Goal: Use online tool/utility: Utilize a website feature to perform a specific function

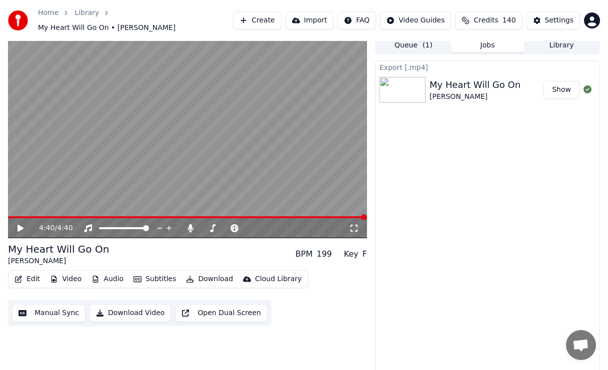
scroll to position [11, 0]
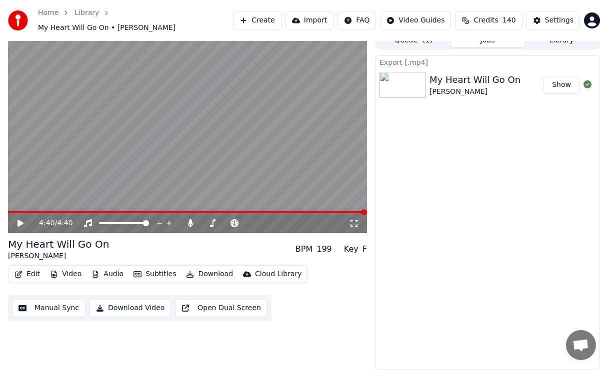
click at [551, 41] on div "Queue ( 1 ) Jobs Library" at bounding box center [487, 40] width 225 height 18
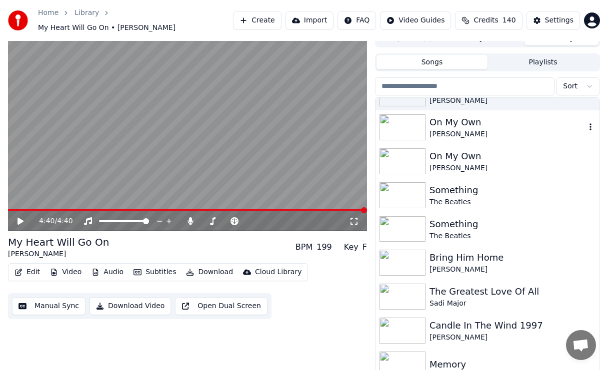
scroll to position [62, 0]
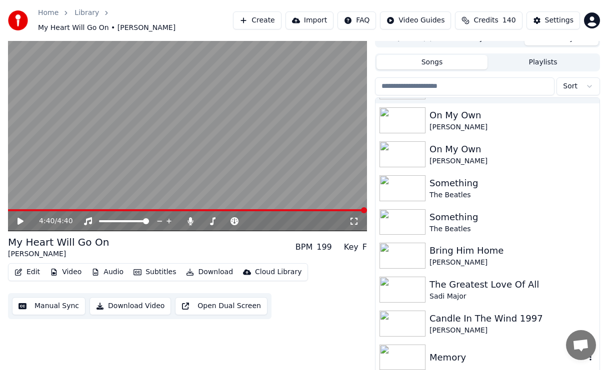
click at [447, 351] on div "Memory" at bounding box center [507, 358] width 156 height 14
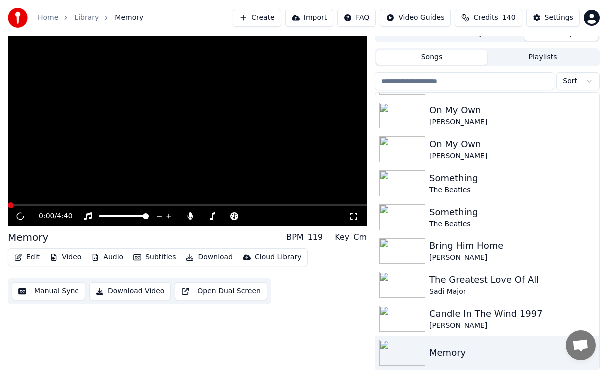
click at [447, 350] on div "Memory" at bounding box center [507, 353] width 156 height 14
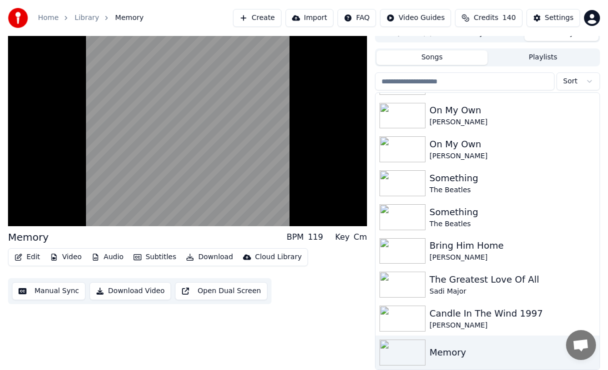
click at [412, 355] on img at bounding box center [402, 353] width 46 height 26
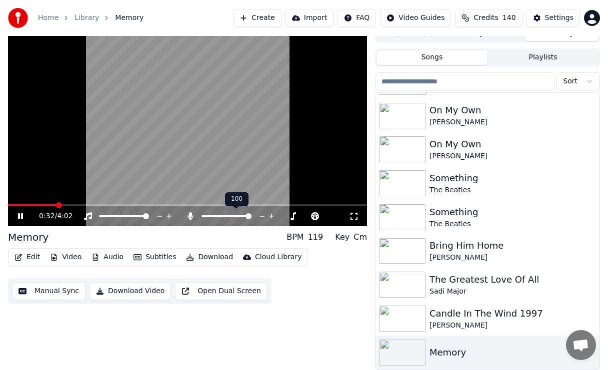
click at [251, 217] on span at bounding box center [248, 216] width 6 height 6
click at [270, 217] on span at bounding box center [267, 216] width 6 height 6
click at [285, 216] on icon at bounding box center [283, 216] width 5 height 1
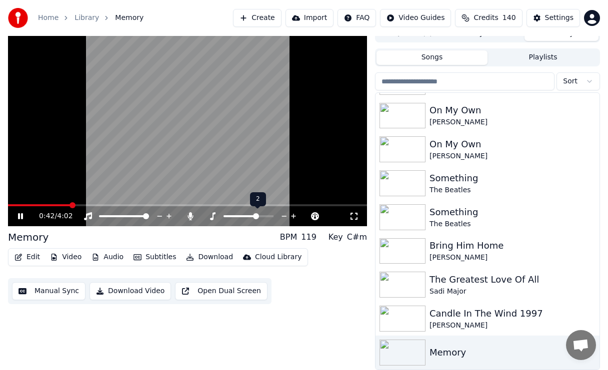
click at [285, 216] on icon at bounding box center [283, 216] width 5 height 1
click at [22, 202] on span at bounding box center [24, 205] width 6 height 6
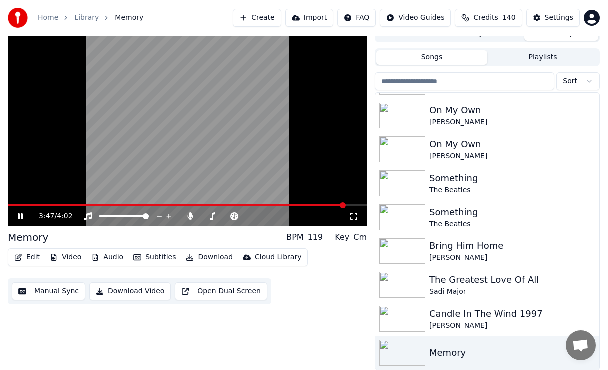
click at [19, 213] on icon at bounding box center [20, 216] width 5 height 6
